Goal: Navigation & Orientation: Find specific page/section

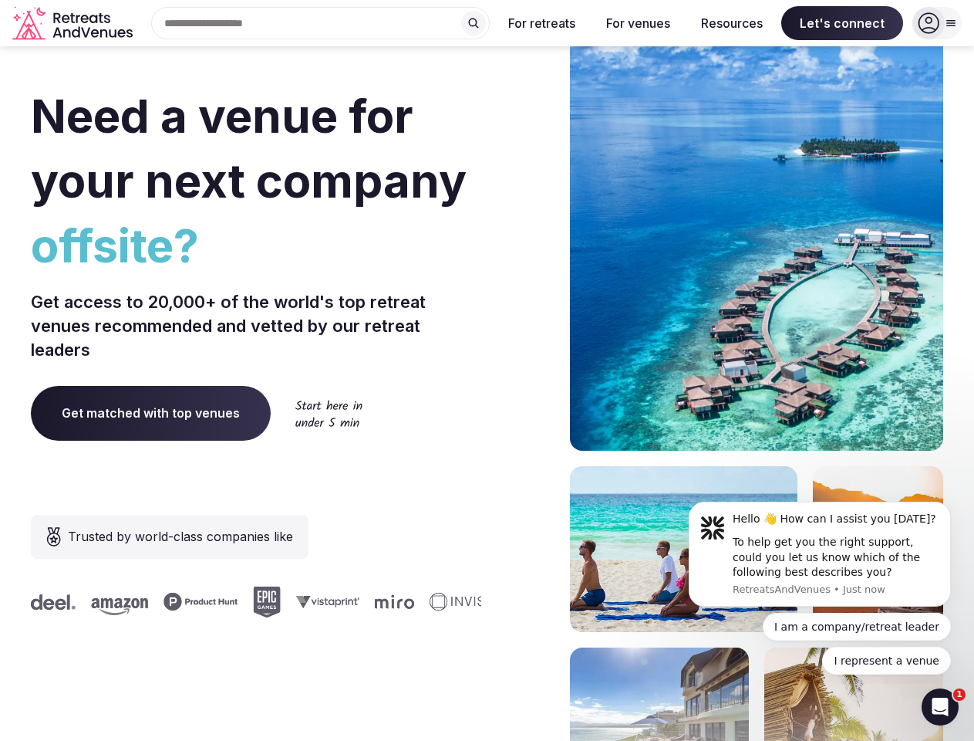
click at [487, 370] on div "Need a venue for your next company offsite? Get access to 20,000+ of the world'…" at bounding box center [487, 462] width 913 height 930
click at [321, 23] on div "Search Popular Destinations [GEOGRAPHIC_DATA], [GEOGRAPHIC_DATA] [GEOGRAPHIC_DA…" at bounding box center [314, 23] width 351 height 32
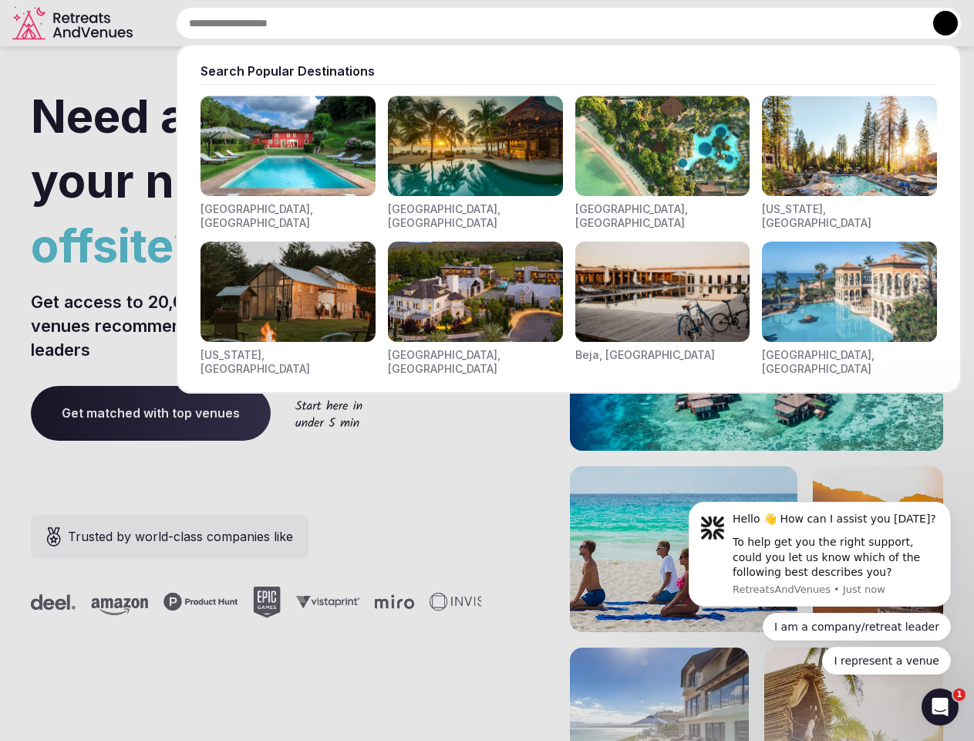
click at [474, 23] on input "text" at bounding box center [569, 23] width 786 height 32
click at [542, 23] on input "text" at bounding box center [569, 23] width 786 height 32
click at [638, 23] on input "text" at bounding box center [569, 23] width 786 height 32
click at [732, 23] on input "text" at bounding box center [569, 23] width 786 height 32
click at [842, 23] on input "text" at bounding box center [569, 23] width 786 height 32
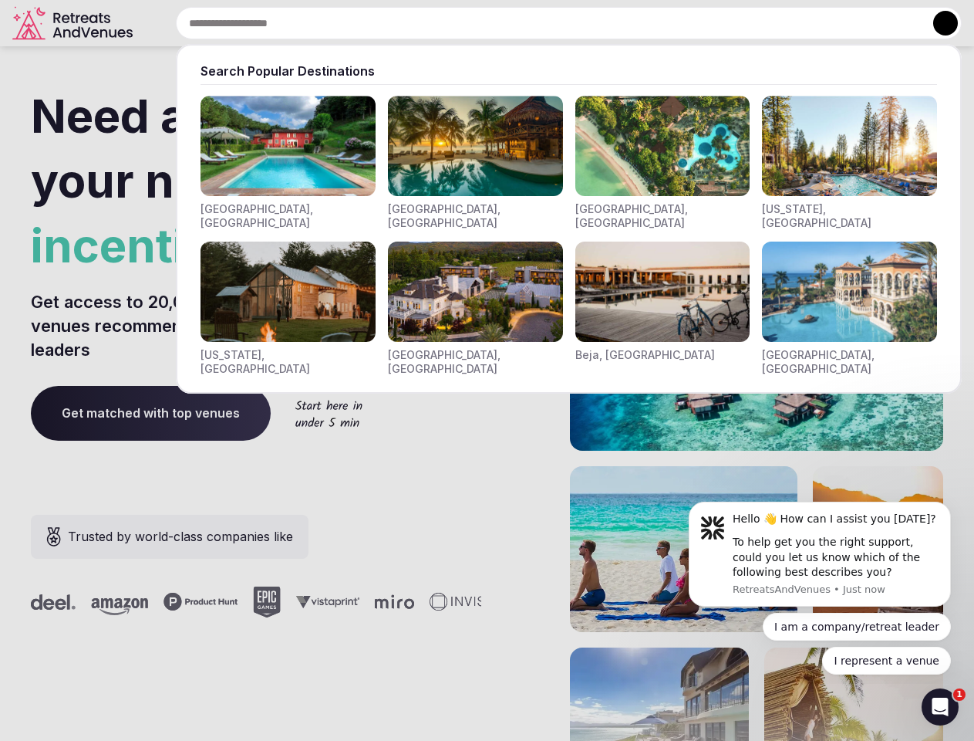
click at [937, 23] on button at bounding box center [945, 23] width 25 height 25
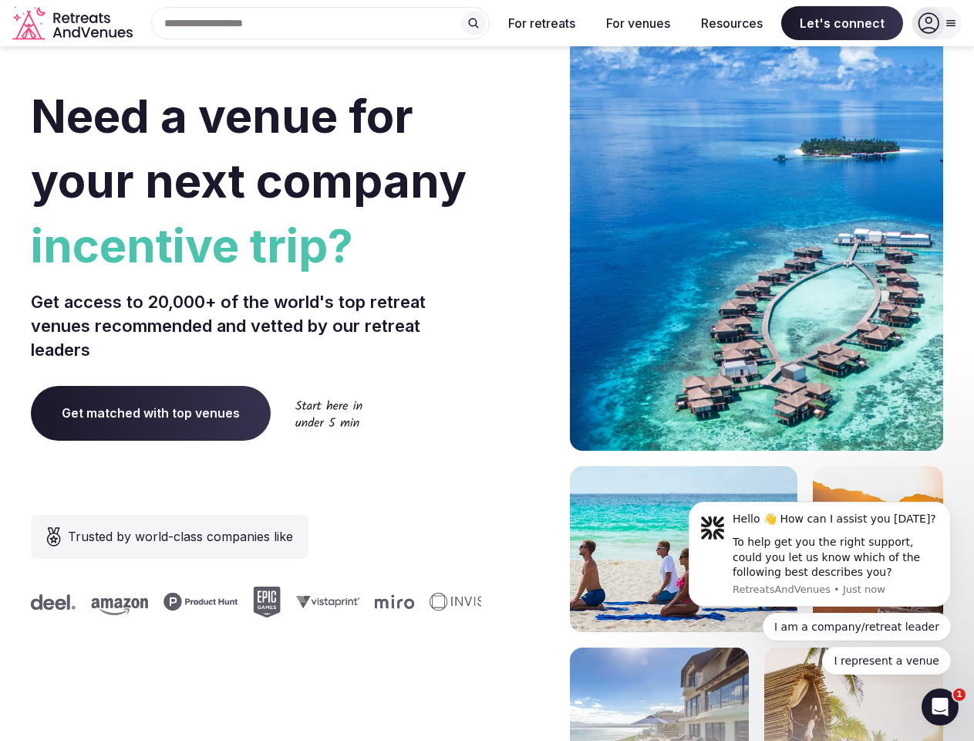
click at [820, 554] on div "To help get you the right support, could you let us know which of the following…" at bounding box center [836, 558] width 207 height 46
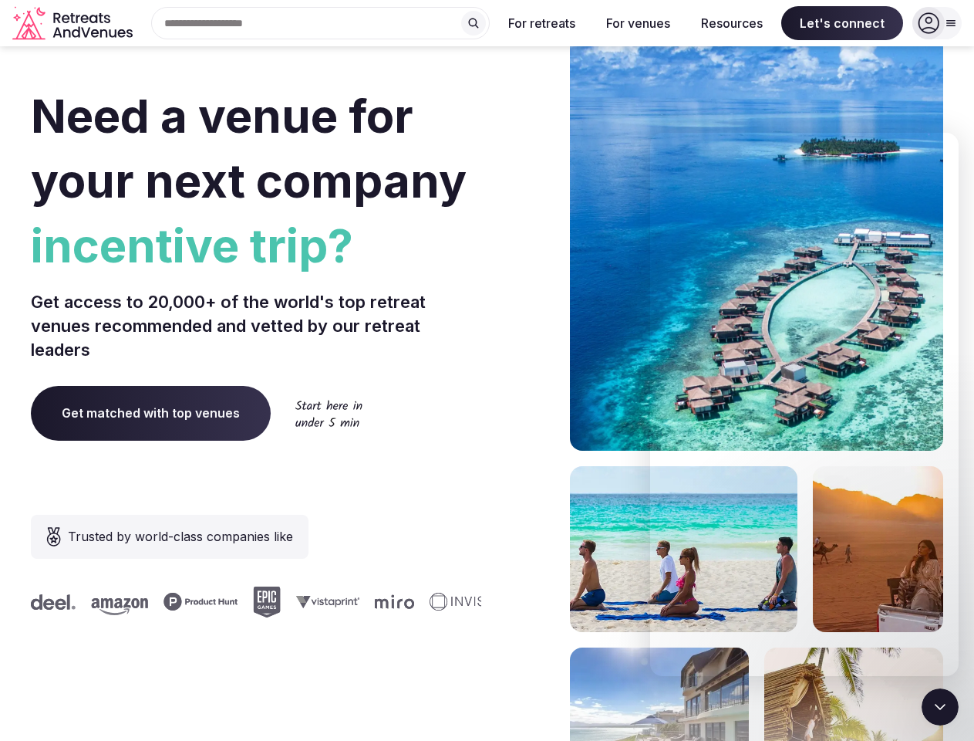
click at [954, 506] on section "Need a venue for your next company incentive trip? Get access to 20,000+ of the…" at bounding box center [487, 462] width 974 height 930
